Goal: Task Accomplishment & Management: Manage account settings

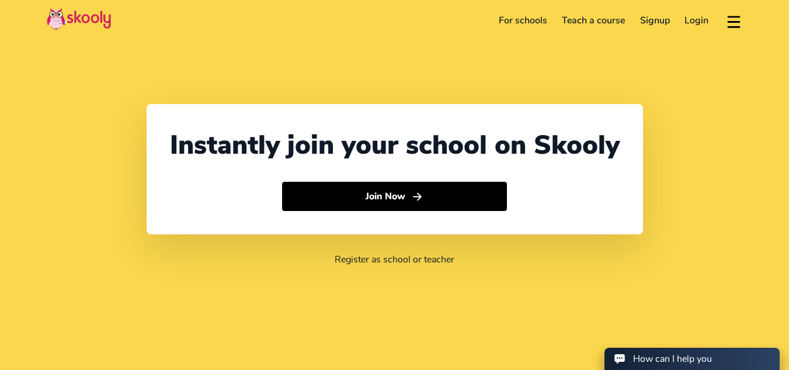
select select "91"
select select "[GEOGRAPHIC_DATA]"
select select "[GEOGRAPHIC_DATA]/[GEOGRAPHIC_DATA]"
click at [691, 18] on link "Login" at bounding box center [697, 20] width 39 height 19
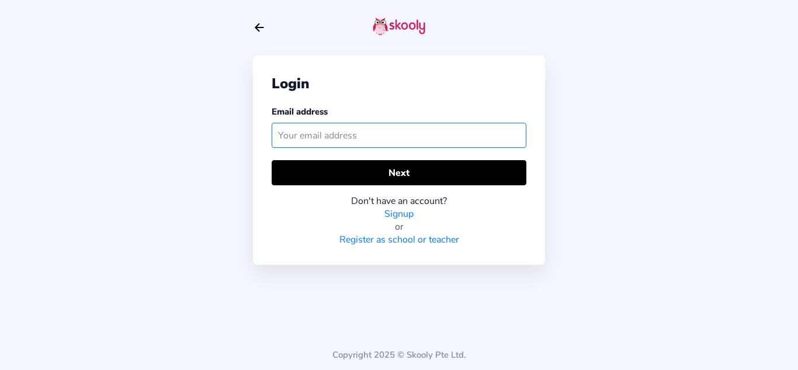
paste input "anand@theeliteconcept.com"
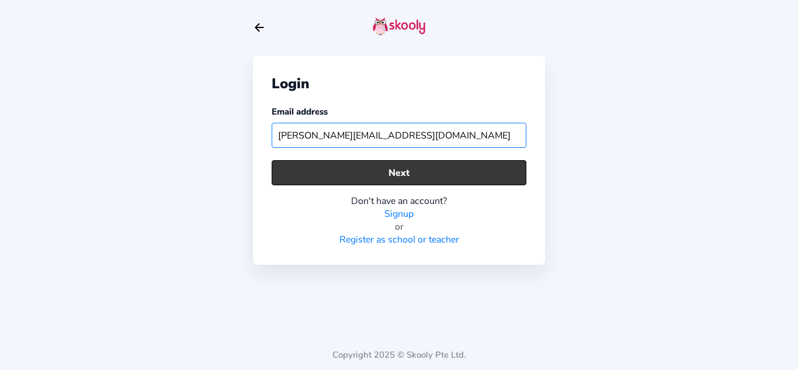
type input "anand@theeliteconcept.com"
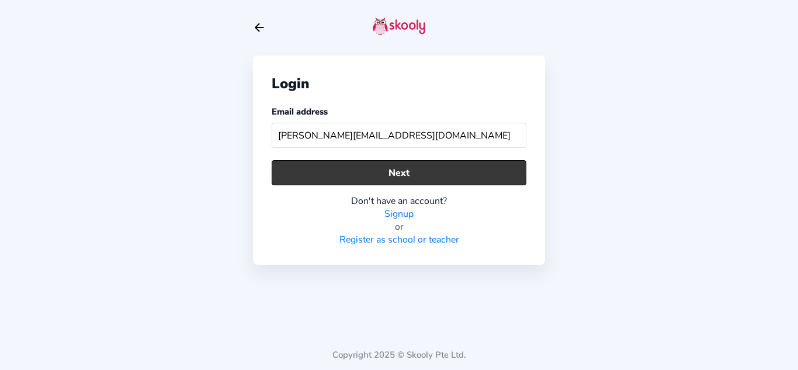
click at [369, 173] on button "Next" at bounding box center [399, 172] width 255 height 25
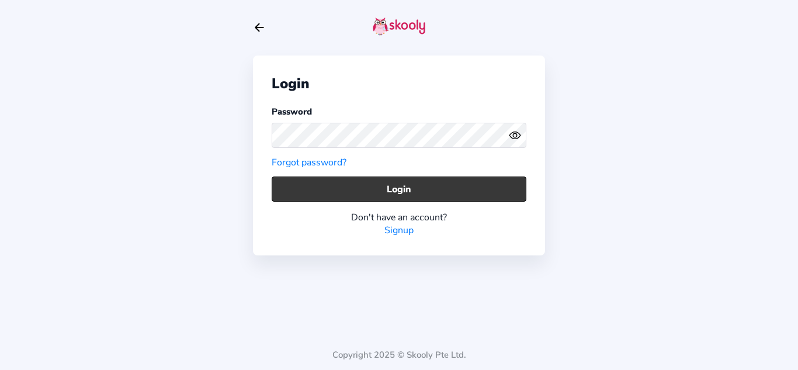
click at [403, 199] on button "Login" at bounding box center [399, 188] width 255 height 25
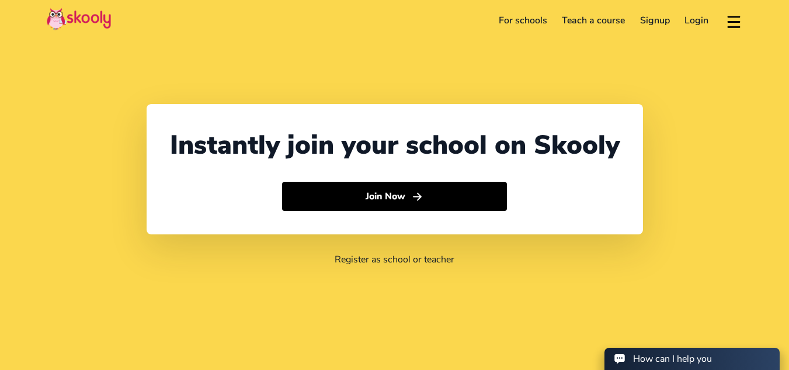
select select "91"
select select "[GEOGRAPHIC_DATA]"
select select "[GEOGRAPHIC_DATA]/[GEOGRAPHIC_DATA]"
